Goal: Navigation & Orientation: Find specific page/section

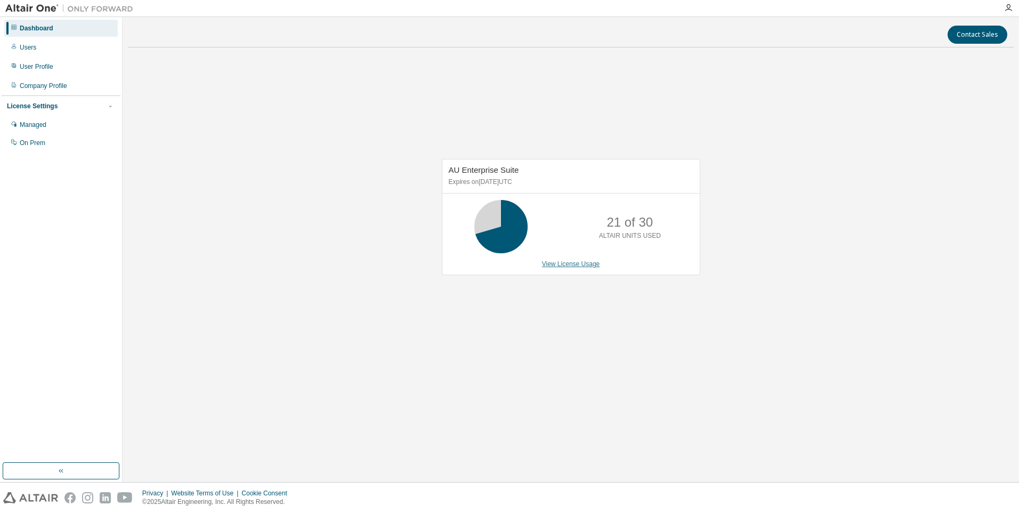
click at [588, 262] on link "View License Usage" at bounding box center [571, 263] width 58 height 7
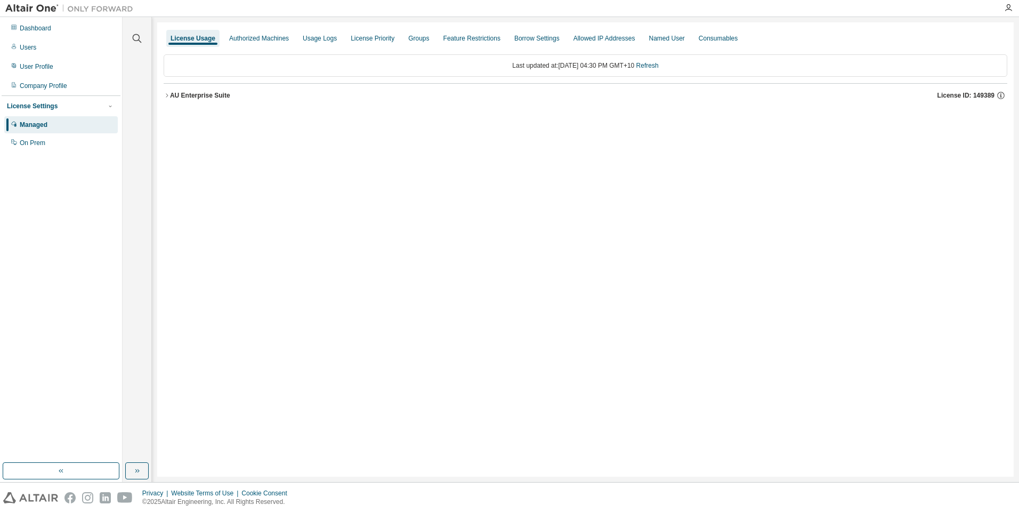
click at [32, 47] on div "Users" at bounding box center [28, 47] width 17 height 9
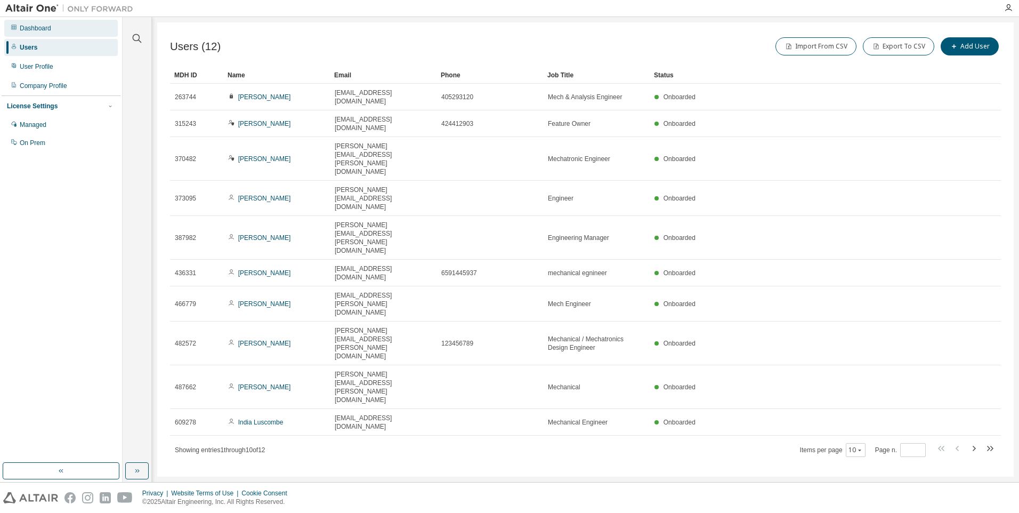
click at [35, 29] on div "Dashboard" at bounding box center [35, 28] width 31 height 9
